Goal: Information Seeking & Learning: Learn about a topic

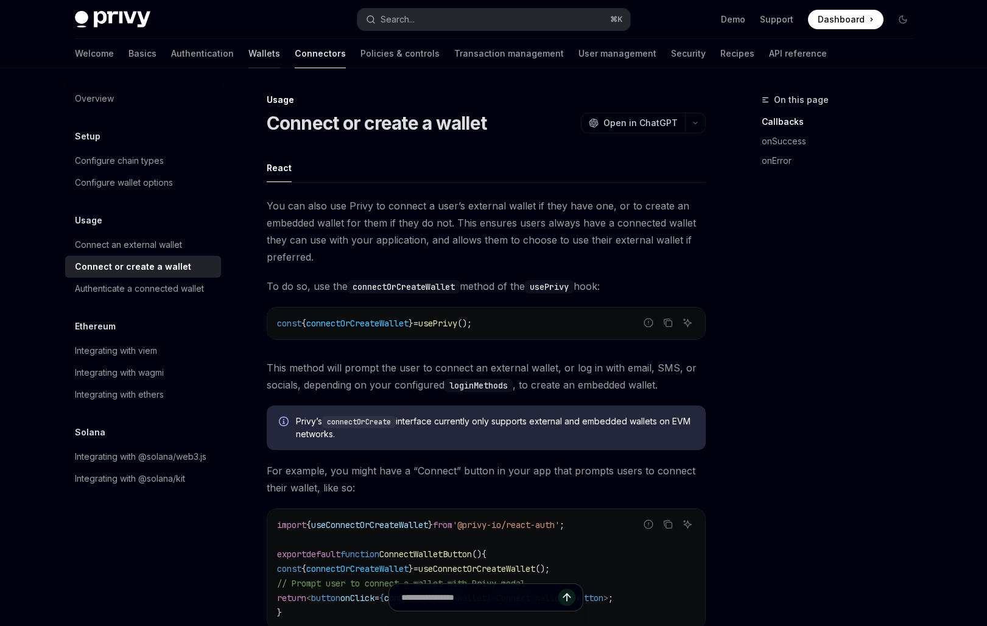
click at [248, 54] on link "Wallets" at bounding box center [264, 53] width 32 height 29
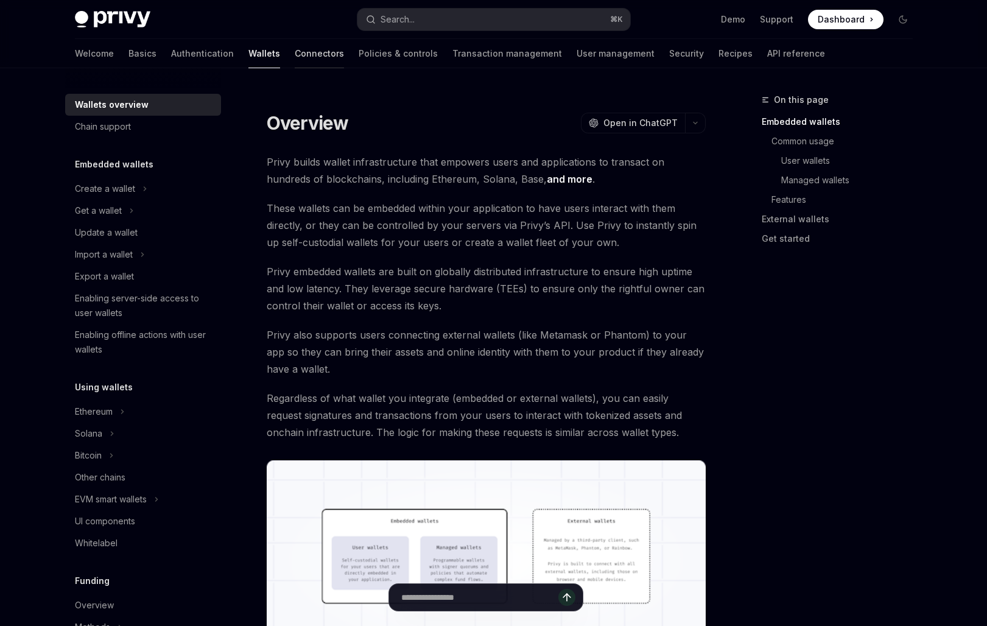
click at [295, 53] on link "Connectors" at bounding box center [319, 53] width 49 height 29
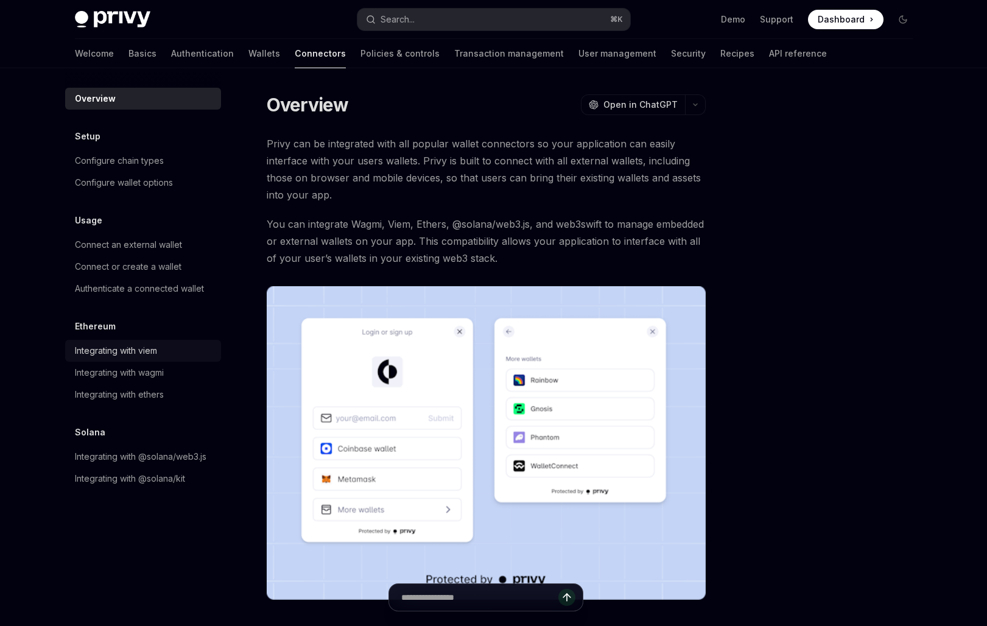
click at [166, 351] on div "Integrating with viem" at bounding box center [144, 350] width 139 height 15
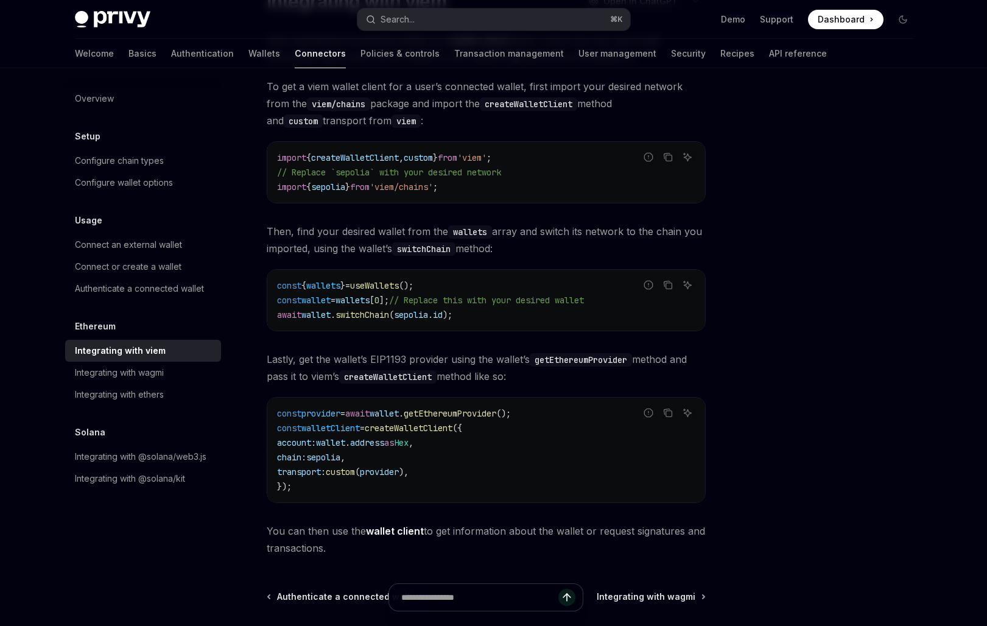
scroll to position [125, 0]
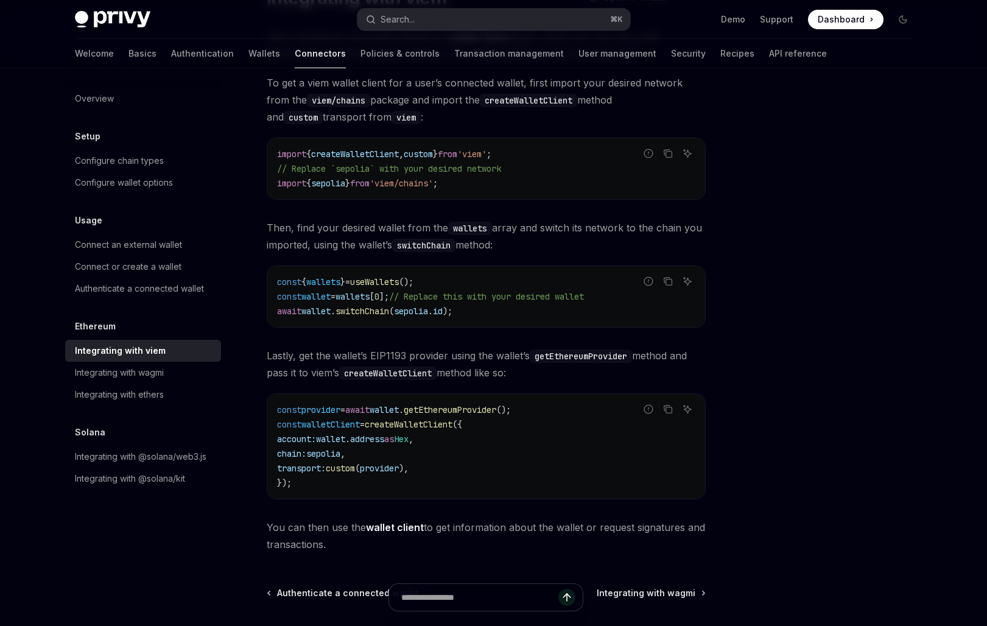
click at [459, 407] on span "getEthereumProvider" at bounding box center [449, 409] width 93 height 11
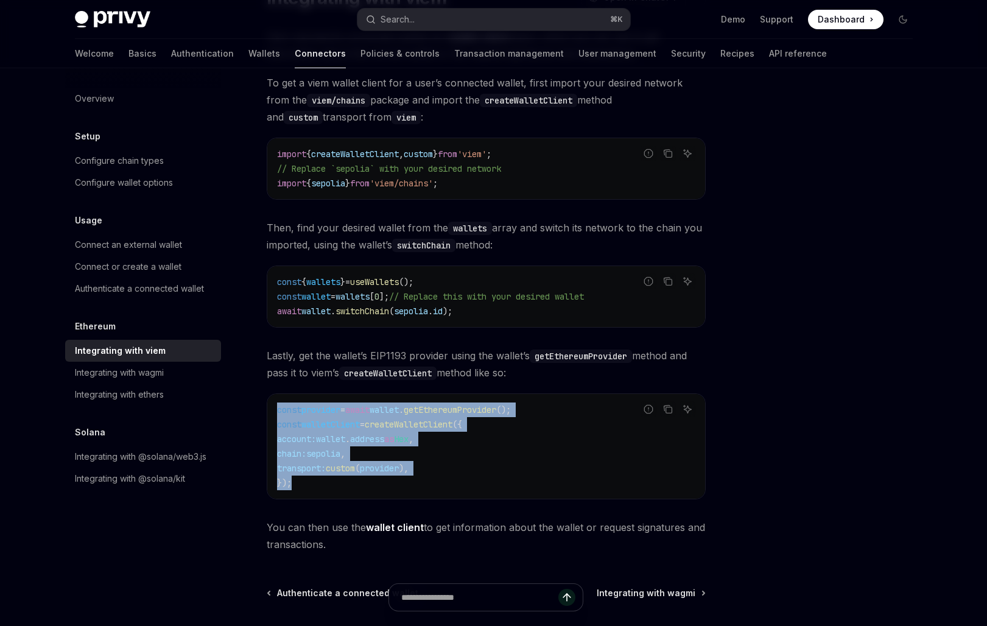
drag, startPoint x: 312, startPoint y: 477, endPoint x: 268, endPoint y: 396, distance: 92.9
click at [268, 396] on div "Viem represents connected wallets as a wallet client object, which you can use …" at bounding box center [486, 290] width 439 height 525
copy code "const provider = await wallet . getEthereumProvider (); const walletClient = cr…"
click at [171, 55] on link "Authentication" at bounding box center [202, 53] width 63 height 29
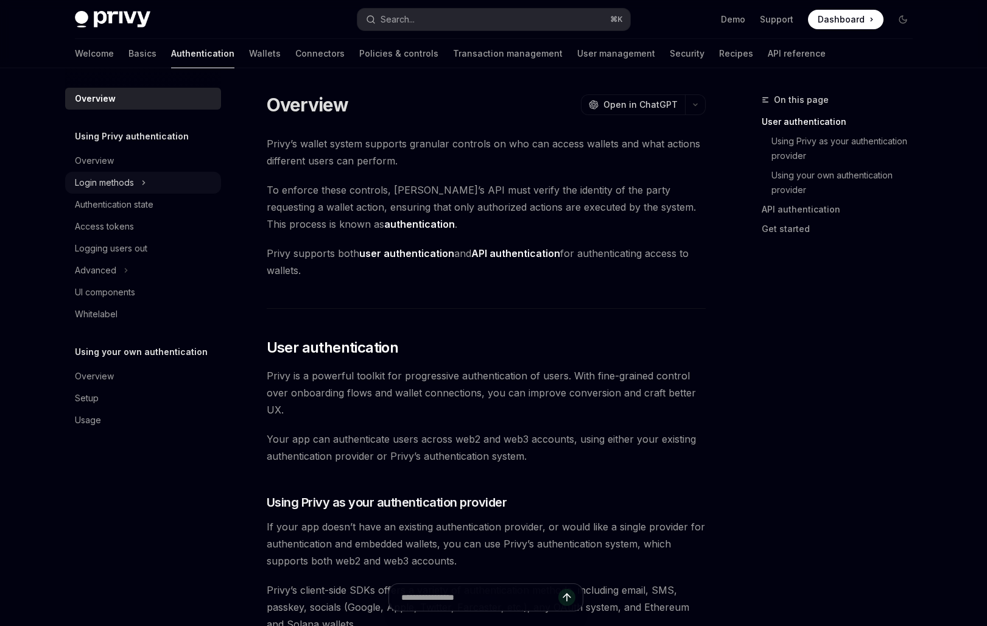
click at [162, 181] on button "Login methods" at bounding box center [143, 183] width 156 height 22
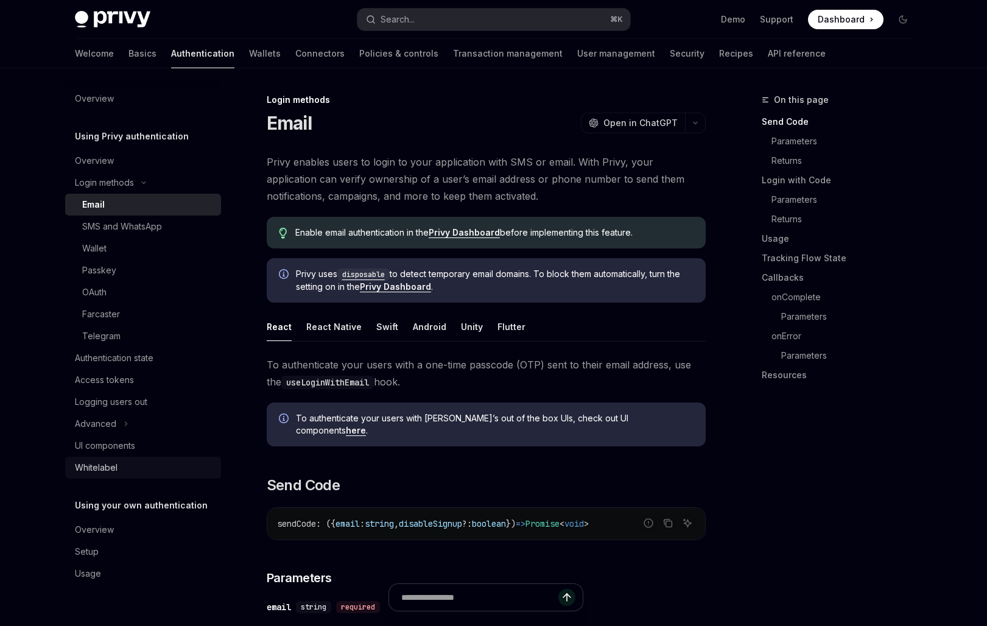
click at [141, 462] on div "Whitelabel" at bounding box center [144, 467] width 139 height 15
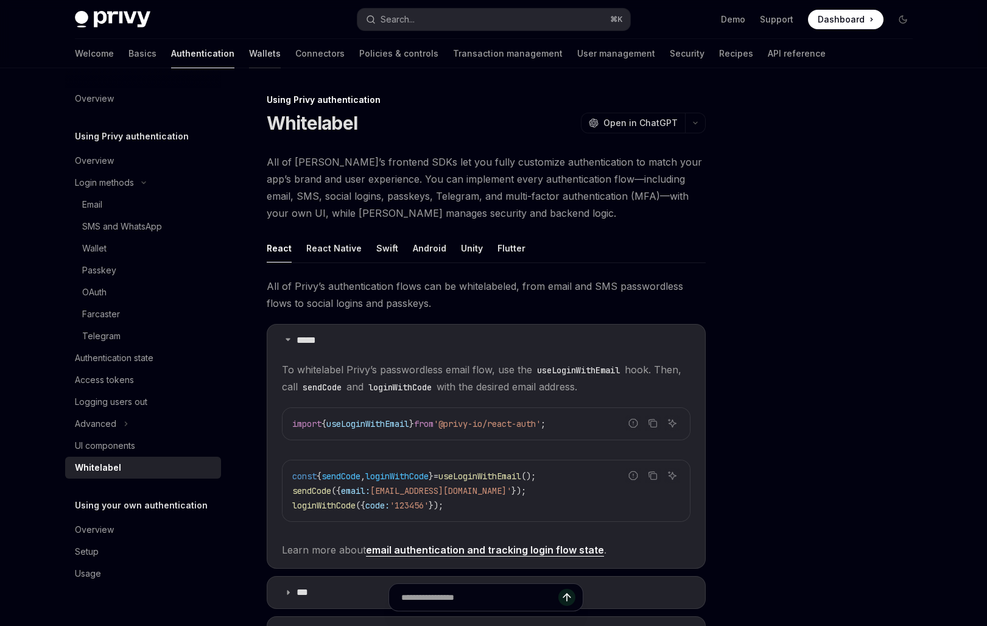
click at [249, 59] on link "Wallets" at bounding box center [265, 53] width 32 height 29
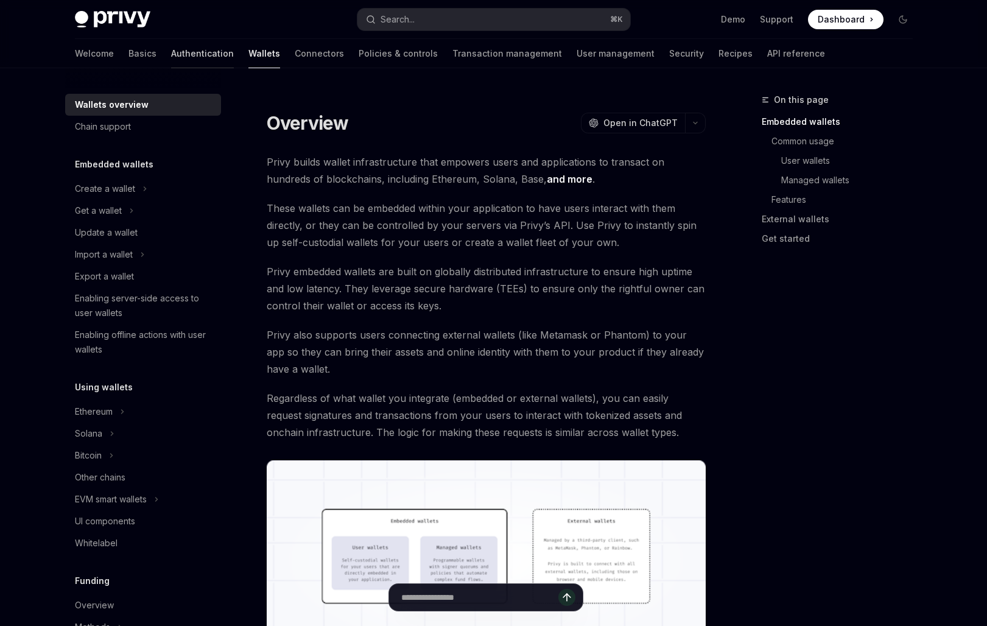
click at [171, 49] on link "Authentication" at bounding box center [202, 53] width 63 height 29
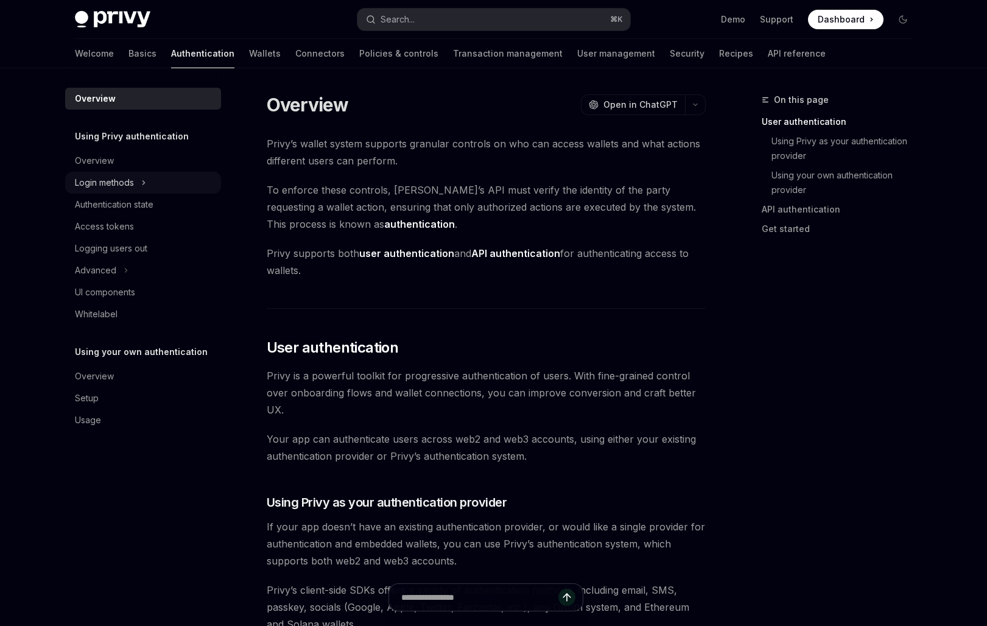
click at [115, 186] on div "Login methods" at bounding box center [104, 182] width 59 height 15
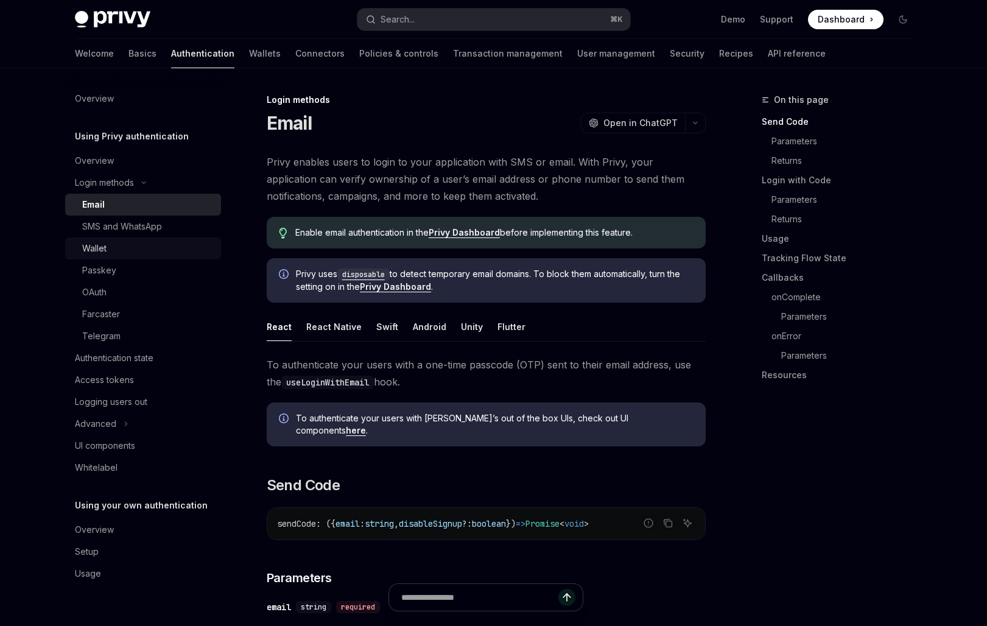
click at [120, 248] on div "Wallet" at bounding box center [147, 248] width 131 height 15
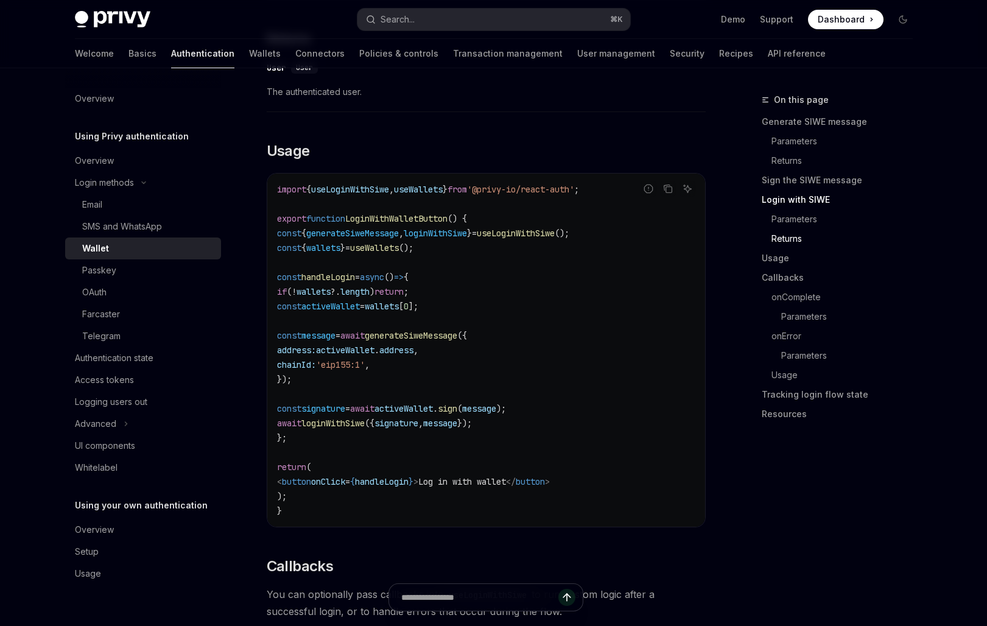
scroll to position [1350, 0]
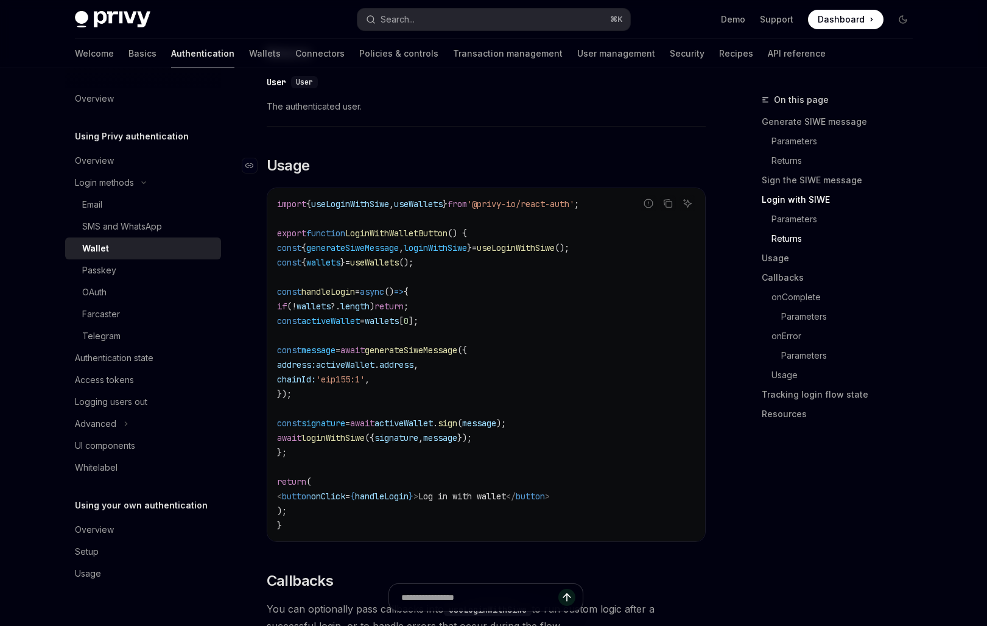
click at [349, 165] on h2 "​ Usage" at bounding box center [486, 165] width 439 height 19
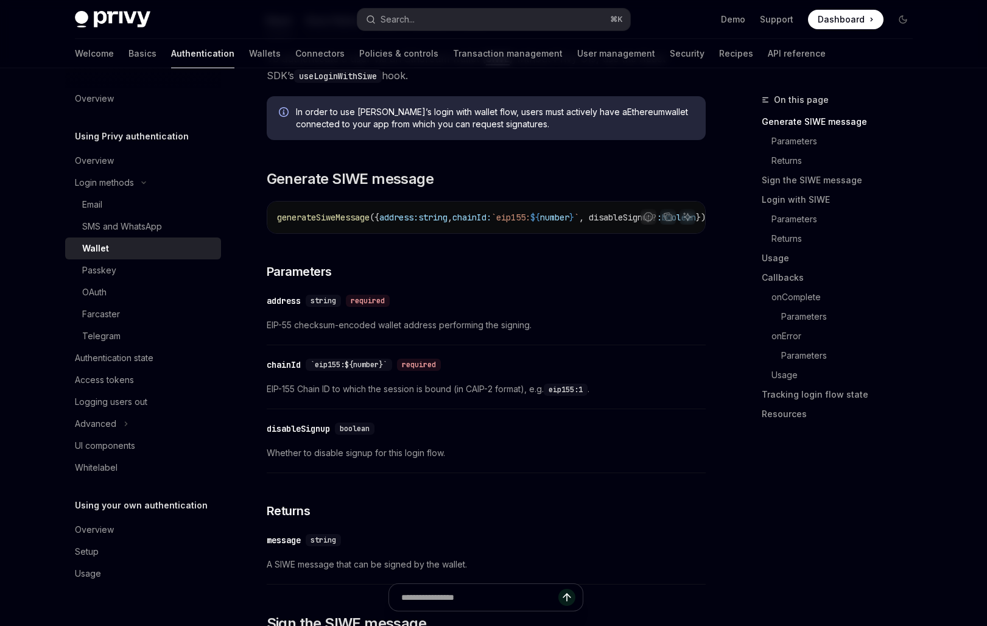
scroll to position [321, 0]
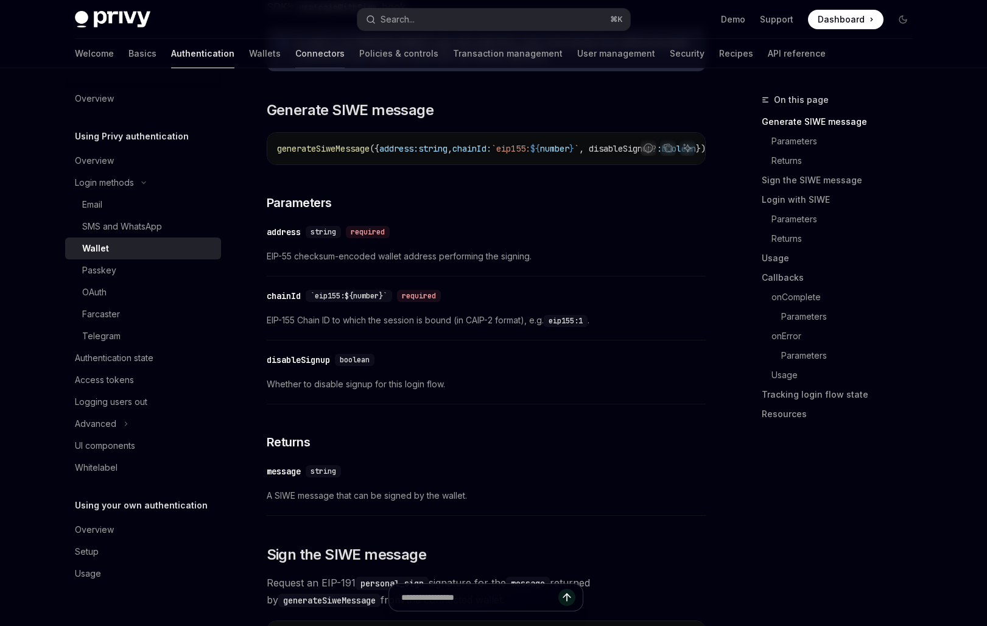
click at [295, 51] on link "Connectors" at bounding box center [319, 53] width 49 height 29
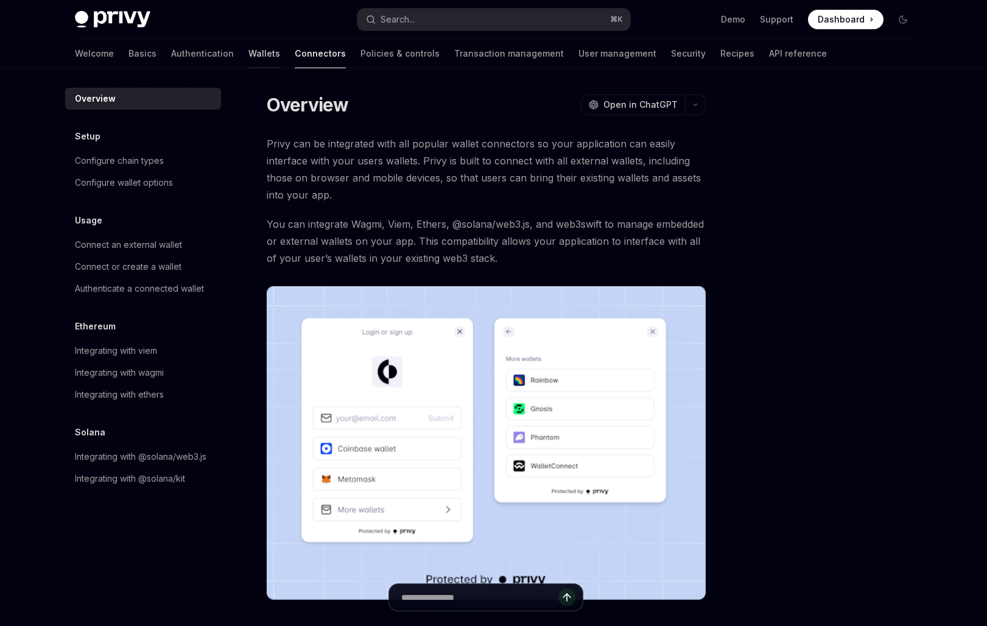
click at [248, 54] on link "Wallets" at bounding box center [264, 53] width 32 height 29
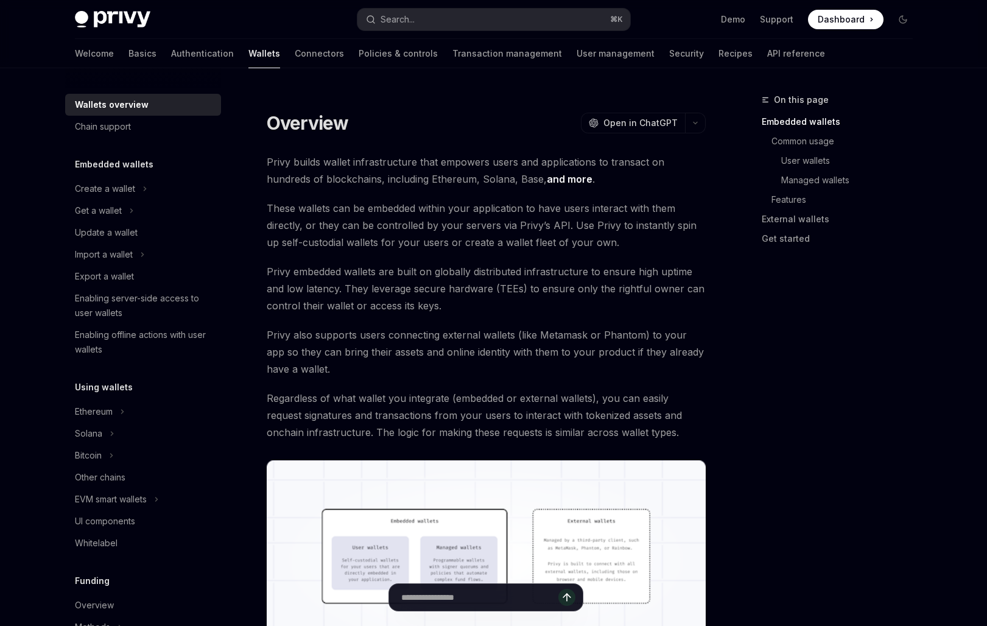
scroll to position [54, 0]
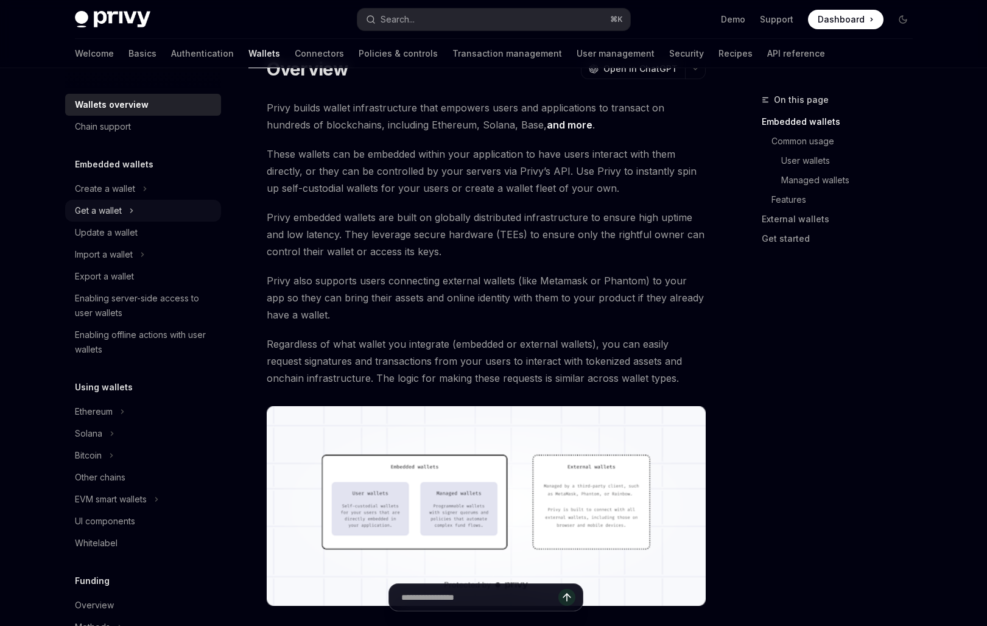
click at [149, 220] on button "Get a wallet" at bounding box center [143, 211] width 156 height 22
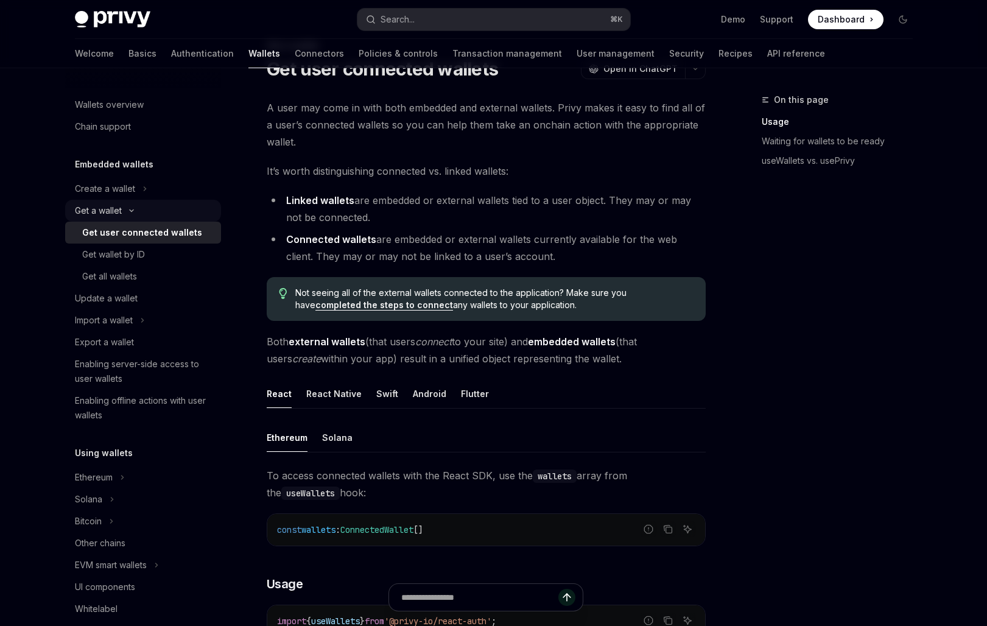
click at [139, 210] on button "Get a wallet" at bounding box center [143, 211] width 156 height 22
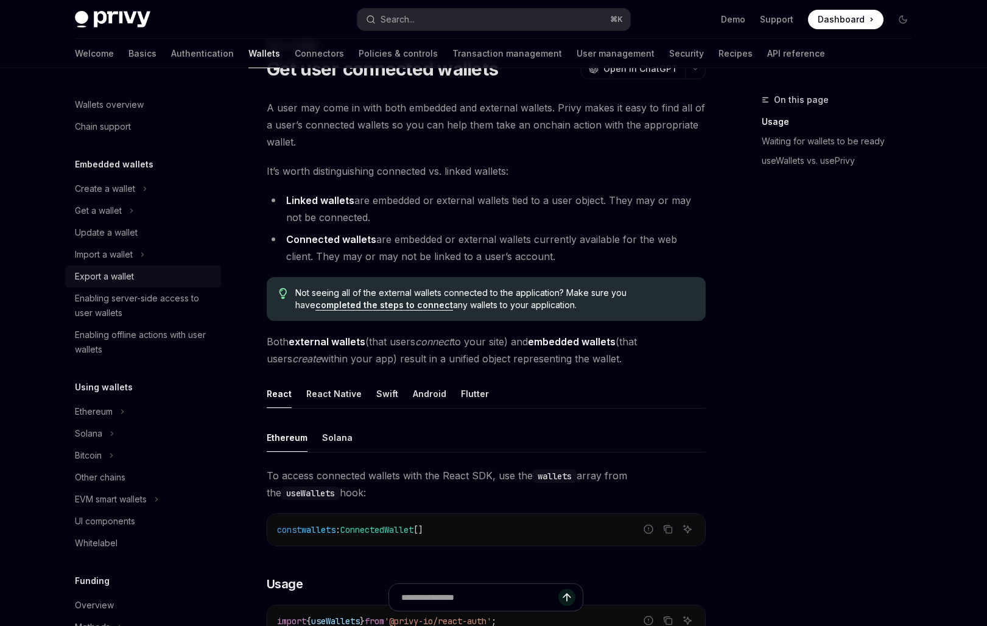
click at [144, 276] on div "Export a wallet" at bounding box center [144, 276] width 139 height 15
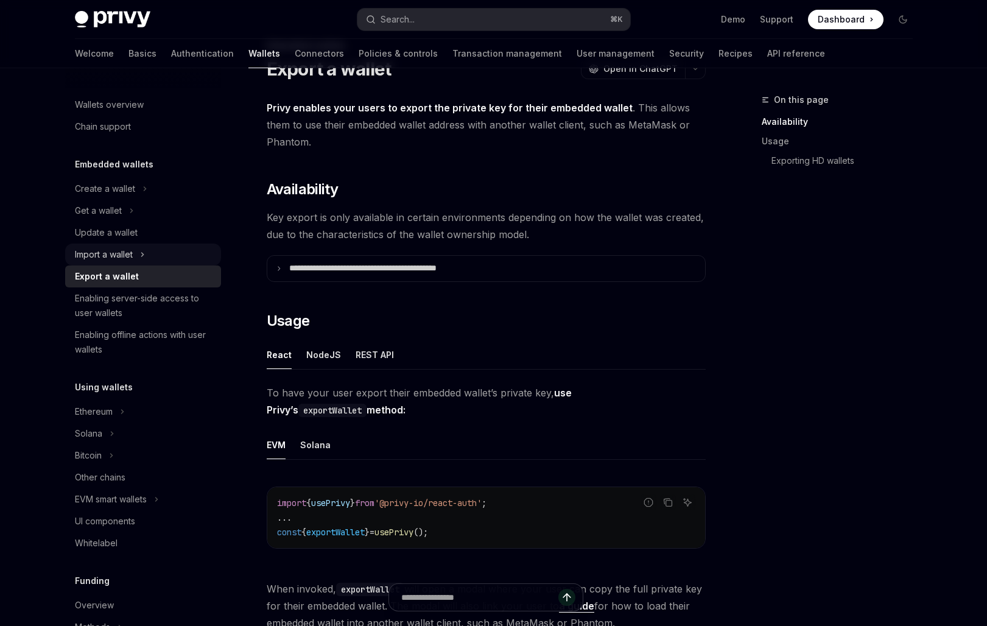
click at [156, 255] on button "Import a wallet" at bounding box center [143, 254] width 156 height 22
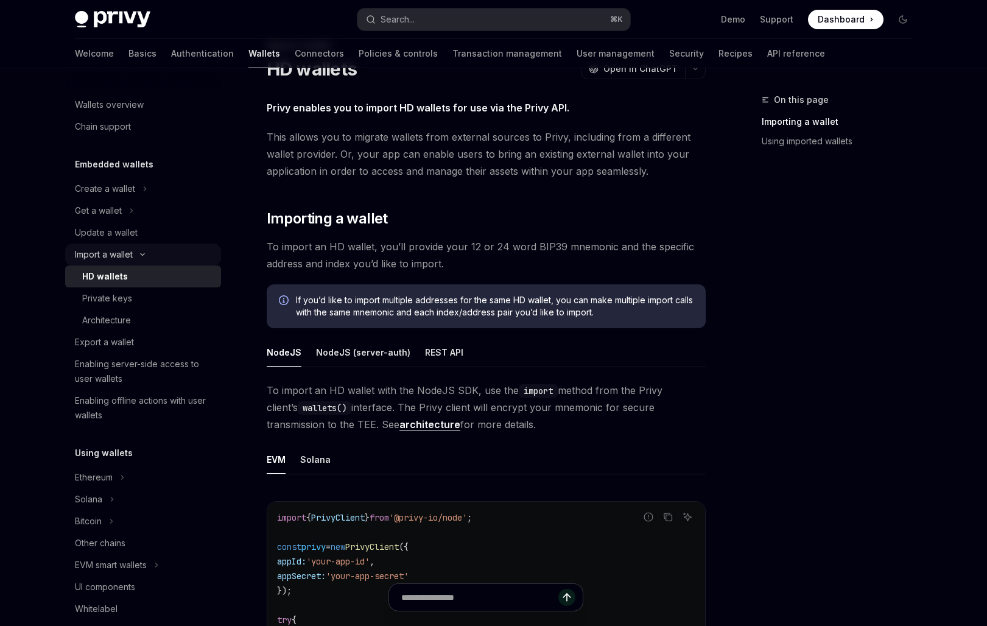
click at [156, 255] on button "Import a wallet" at bounding box center [143, 254] width 156 height 22
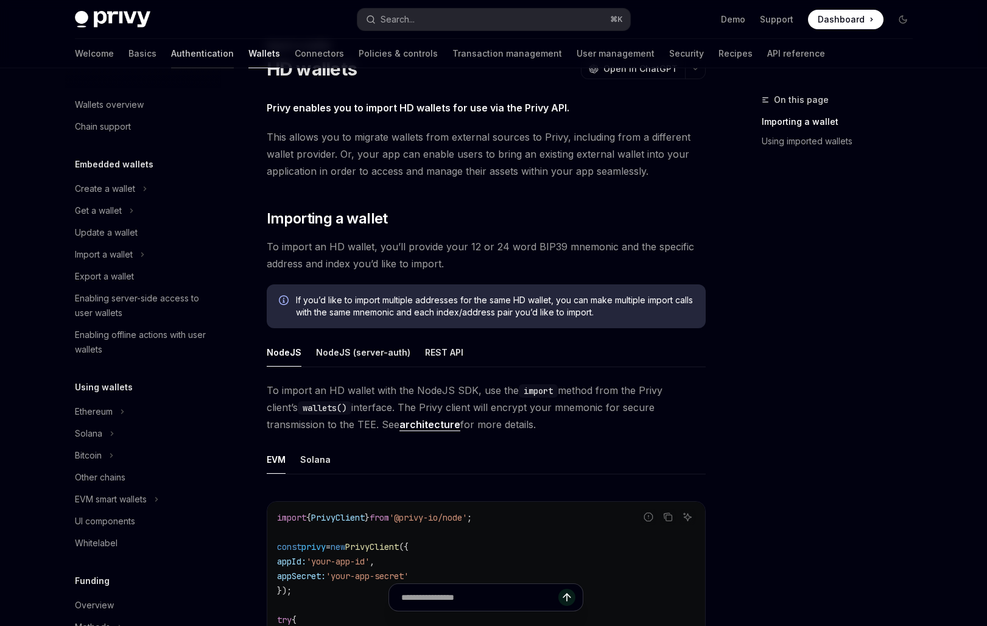
click at [171, 54] on link "Authentication" at bounding box center [202, 53] width 63 height 29
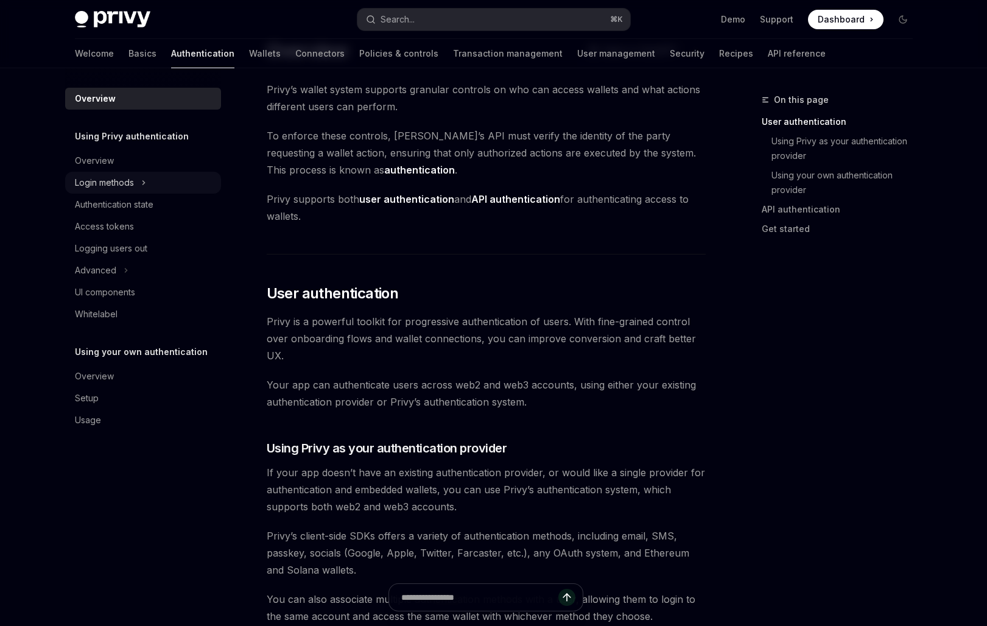
click at [135, 178] on button "Login methods" at bounding box center [143, 183] width 156 height 22
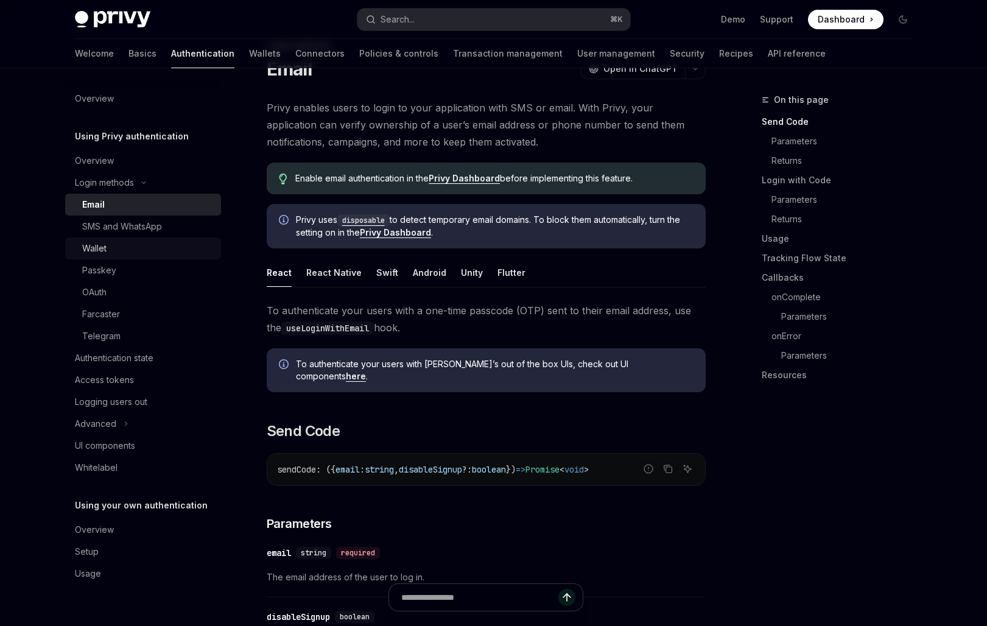
click at [132, 251] on div "Wallet" at bounding box center [147, 248] width 131 height 15
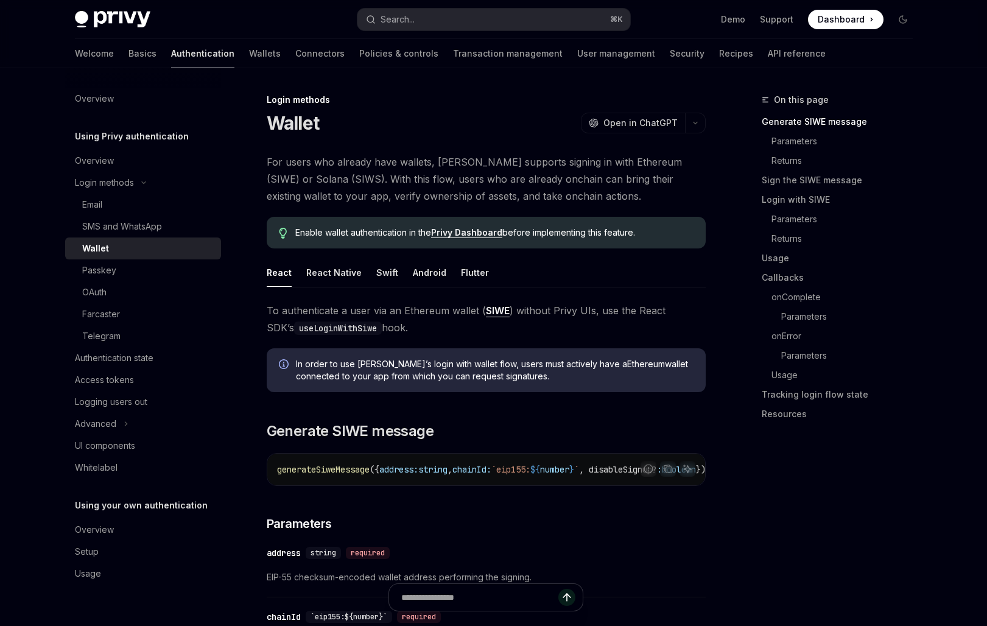
click at [449, 229] on link "Privy Dashboard" at bounding box center [466, 232] width 71 height 11
click at [217, 154] on link "Overview" at bounding box center [143, 161] width 156 height 22
type textarea "*"
